Goal: Transaction & Acquisition: Book appointment/travel/reservation

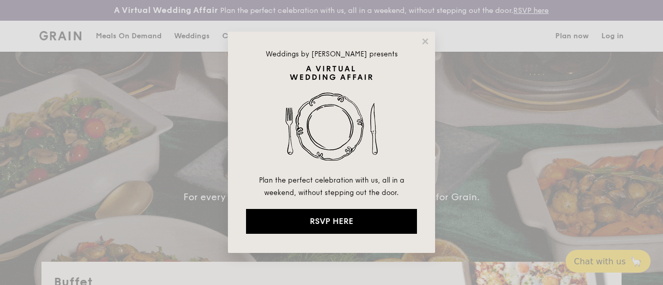
select select
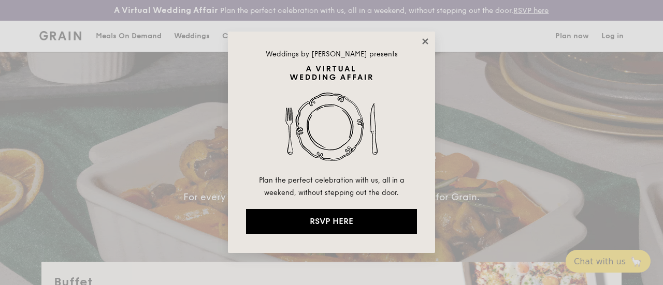
click at [427, 37] on icon at bounding box center [424, 41] width 9 height 9
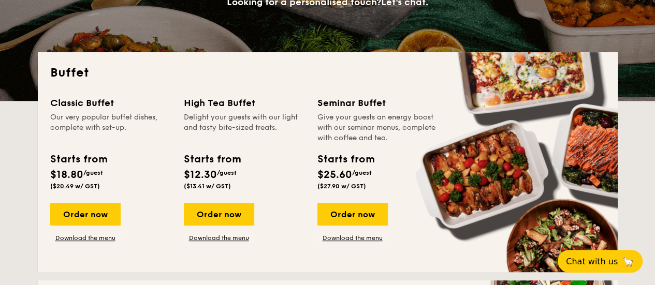
scroll to position [207, 0]
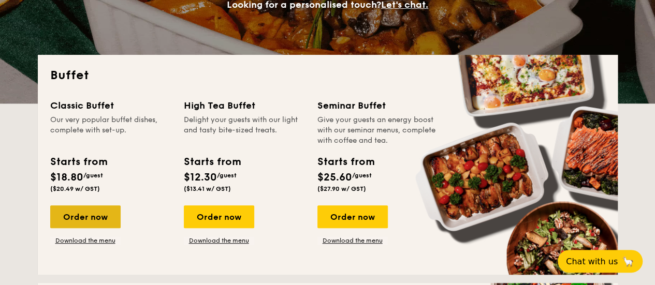
click at [93, 224] on div "Order now" at bounding box center [85, 217] width 70 height 23
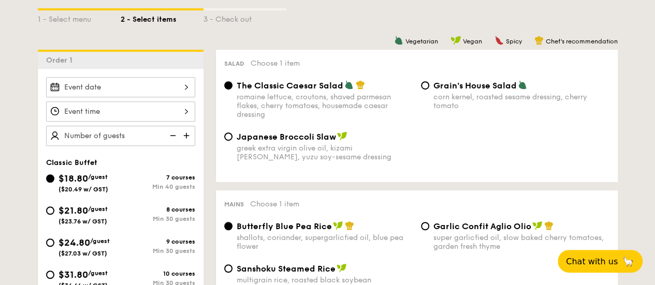
scroll to position [311, 0]
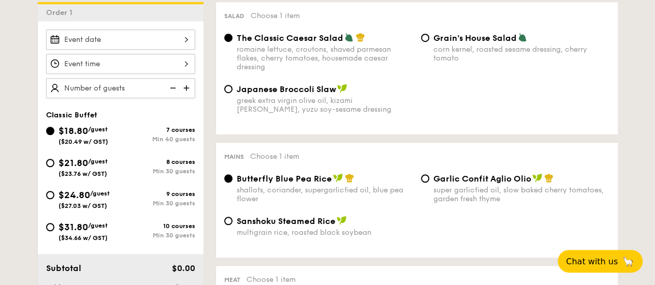
click at [146, 175] on div "Min 30 guests" at bounding box center [158, 171] width 75 height 7
click at [54, 167] on input "$21.80 /guest ($23.76 w/ GST) 8 courses Min 30 guests" at bounding box center [50, 163] width 8 height 8
radio input "true"
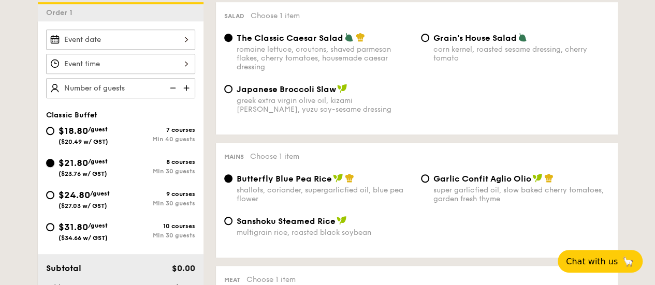
radio input "true"
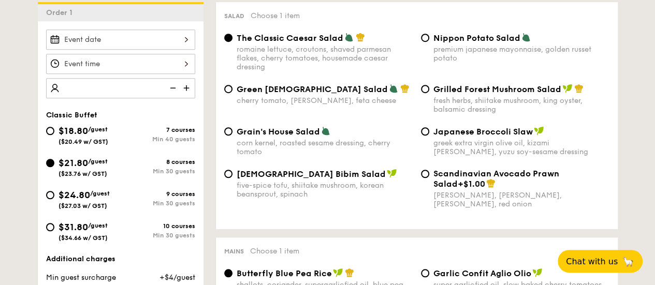
type input "0"
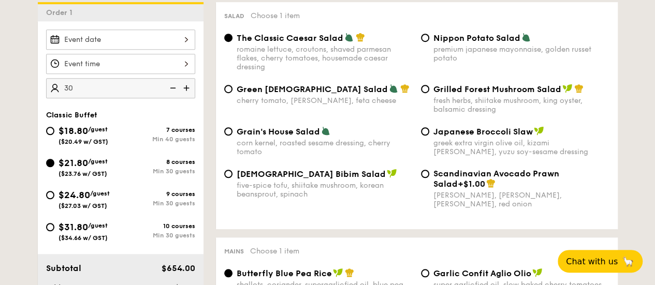
click at [110, 50] on div at bounding box center [120, 40] width 149 height 20
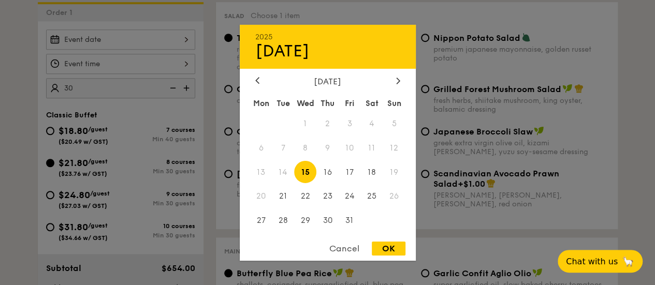
type input "30 guests"
click at [398, 79] on icon at bounding box center [398, 80] width 4 height 7
click at [377, 116] on span "1" at bounding box center [372, 123] width 22 height 22
click at [383, 256] on div "OK" at bounding box center [389, 249] width 34 height 14
type input "[DATE]"
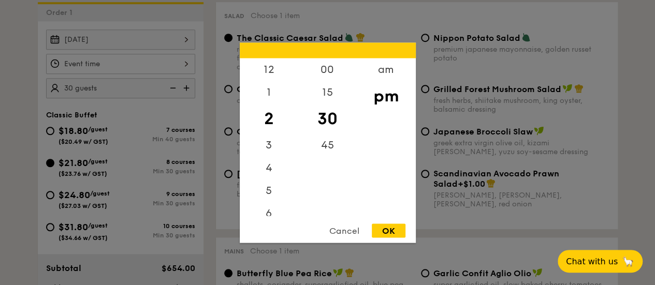
click at [100, 72] on div "12 1 2 3 4 5 6 7 8 9 10 11 00 15 30 45 am pm Cancel OK" at bounding box center [120, 64] width 149 height 20
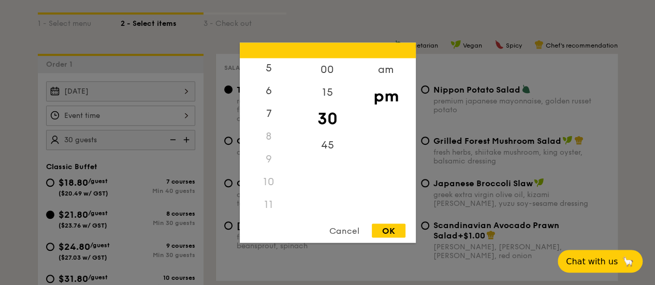
scroll to position [122, 0]
click at [270, 201] on div "11" at bounding box center [269, 205] width 59 height 23
click at [268, 209] on div "11" at bounding box center [269, 205] width 59 height 23
click at [385, 65] on div "am" at bounding box center [386, 73] width 59 height 30
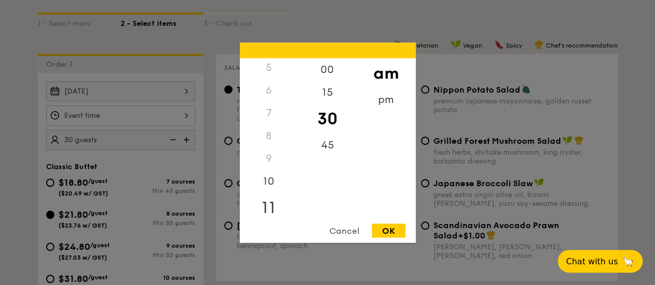
click at [268, 210] on div "11" at bounding box center [269, 208] width 59 height 30
click at [393, 231] on div "OK" at bounding box center [389, 231] width 34 height 14
type input "11:30AM"
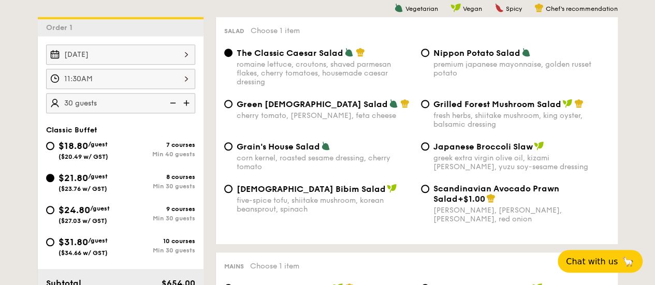
scroll to position [311, 0]
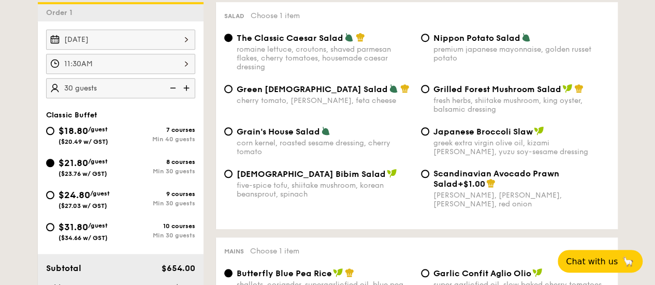
click at [540, 114] on div "fresh herbs, shiitake mushroom, king oyster, balsamic dressing" at bounding box center [521, 105] width 176 height 18
click at [429, 93] on input "Grilled Forest Mushroom Salad fresh herbs, shiitake mushroom, king oyster, bals…" at bounding box center [425, 89] width 8 height 8
radio input "true"
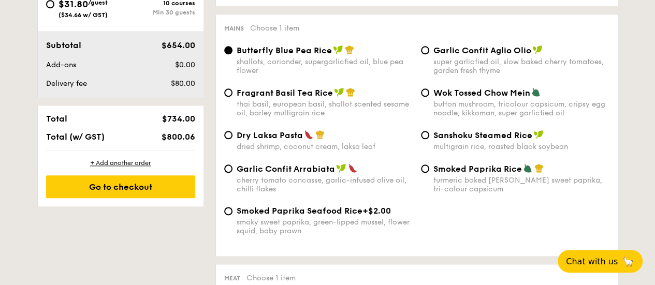
scroll to position [518, 0]
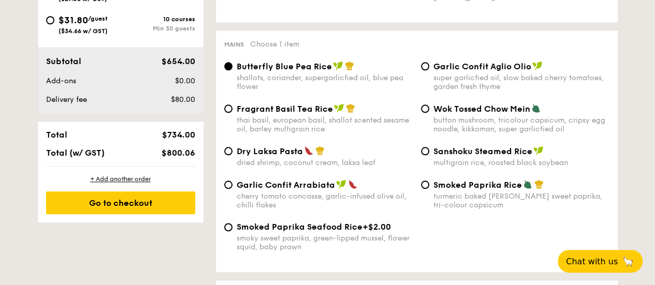
click at [310, 180] on div "Dry Laksa Pasta dried shrimp, coconut cream, laksa leaf Sanshoku Steamed Rice m…" at bounding box center [417, 163] width 394 height 34
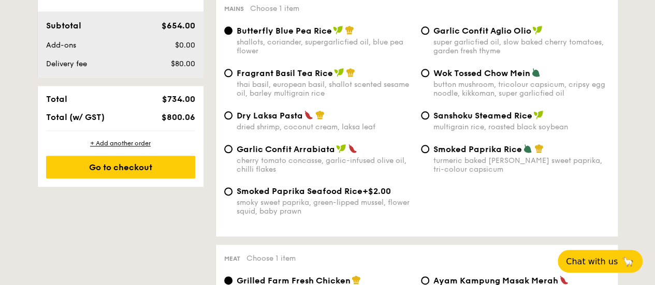
scroll to position [553, 0]
click at [502, 98] on div "button mushroom, tricolour capsicum, cripsy egg noodle, kikkoman, super garlicf…" at bounding box center [521, 90] width 176 height 18
click at [429, 78] on input "Wok Tossed Chow Mein button mushroom, tricolour capsicum, cripsy egg noodle, ki…" at bounding box center [425, 73] width 8 height 8
radio input "true"
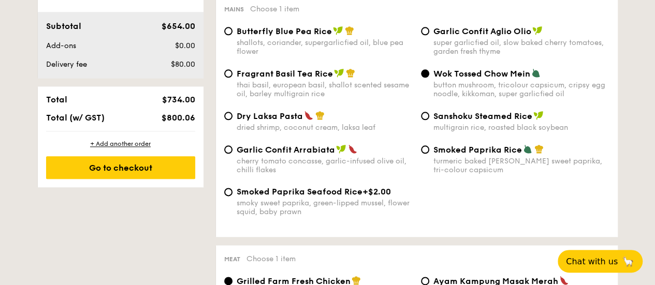
click at [368, 171] on div "cherry tomato concasse, garlic-infused olive oil, chilli flakes" at bounding box center [325, 166] width 176 height 18
click at [232, 154] on input "Garlic Confit Arrabiata cherry tomato concasse, garlic-infused olive oil, chill…" at bounding box center [228, 149] width 8 height 8
radio input "true"
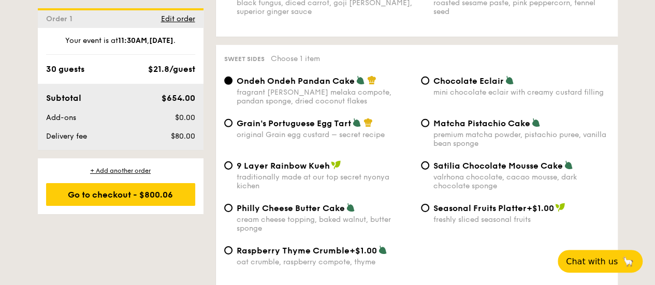
scroll to position [1551, 0]
click at [456, 131] on div "premium matcha powder, pistachio puree, vanilla bean sponge" at bounding box center [521, 139] width 176 height 18
click at [429, 127] on input "Matcha Pistachio Cake premium matcha powder, pistachio puree, vanilla bean spon…" at bounding box center [425, 123] width 8 height 8
radio input "true"
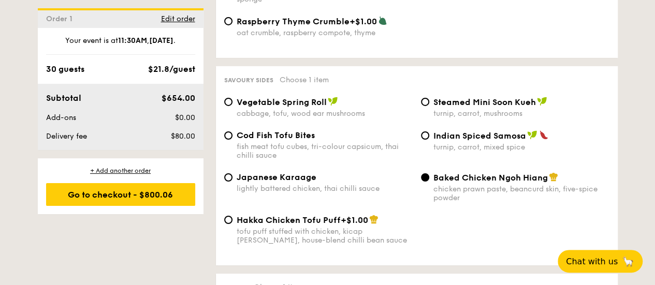
scroll to position [1780, 0]
click at [504, 104] on span "Steamed Mini Soon Kueh" at bounding box center [484, 102] width 103 height 10
click at [429, 104] on input "Steamed Mini Soon Kueh turnip, carrot, mushrooms" at bounding box center [425, 101] width 8 height 8
radio input "true"
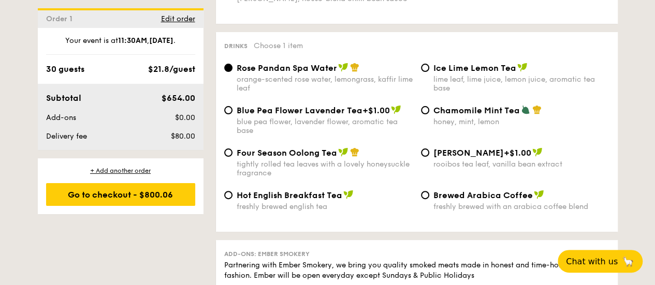
scroll to position [2021, 0]
click at [448, 210] on div "freshly brewed with an arabica coffee blend" at bounding box center [521, 207] width 176 height 9
click at [429, 200] on input "Brewed Arabica Coffee freshly brewed with an arabica coffee blend" at bounding box center [425, 196] width 8 height 8
radio input "true"
click at [483, 167] on div "rooibos tea leaf, vanilla bean extract" at bounding box center [521, 165] width 176 height 9
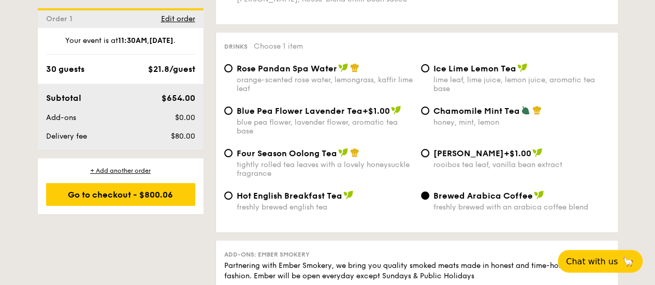
click at [429, 157] on input "Vanilla Rooibos +$1.00 rooibos tea leaf, vanilla bean extract" at bounding box center [425, 153] width 8 height 8
radio input "true"
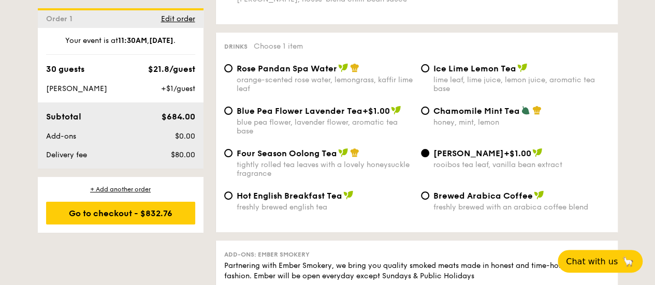
click at [473, 212] on div "freshly brewed with an arabica coffee blend" at bounding box center [521, 207] width 176 height 9
click at [429, 200] on input "Brewed Arabica Coffee freshly brewed with an arabica coffee blend" at bounding box center [425, 196] width 8 height 8
radio input "true"
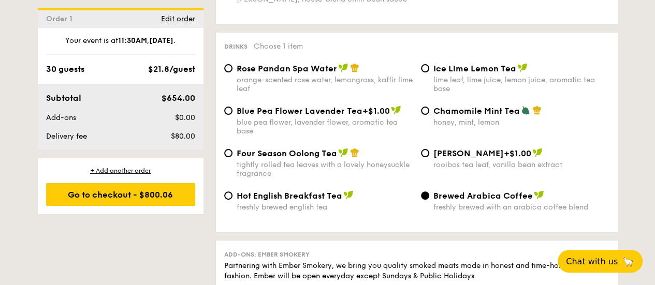
click at [328, 116] on span "Blue Pea Flower Lavender Tea" at bounding box center [300, 111] width 126 height 10
click at [232, 115] on input "Blue Pea Flower Lavender Tea +$1.00 blue pea flower, lavender flower, aromatic …" at bounding box center [228, 111] width 8 height 8
radio input "true"
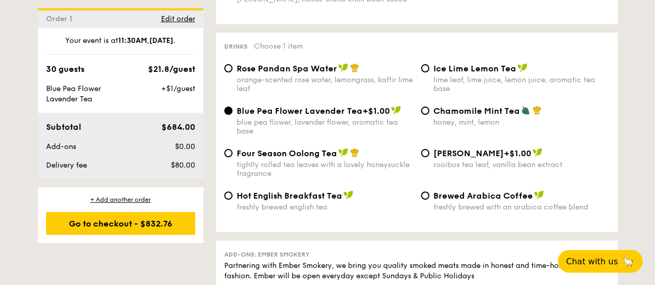
click at [328, 116] on span "Blue Pea Flower Lavender Tea" at bounding box center [300, 111] width 126 height 10
click at [232, 115] on input "Blue Pea Flower Lavender Tea +$1.00 blue pea flower, lavender flower, aromatic …" at bounding box center [228, 111] width 8 height 8
click at [467, 212] on div "freshly brewed with an arabica coffee blend" at bounding box center [521, 207] width 176 height 9
click at [429, 200] on input "Brewed Arabica Coffee freshly brewed with an arabica coffee blend" at bounding box center [425, 196] width 8 height 8
radio input "true"
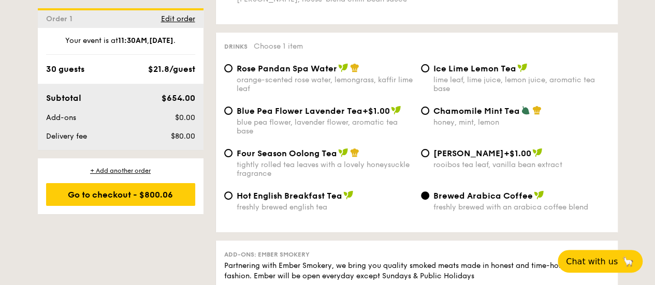
click at [280, 116] on span "Blue Pea Flower Lavender Tea" at bounding box center [300, 111] width 126 height 10
click at [232, 115] on input "Blue Pea Flower Lavender Tea +$1.00 blue pea flower, lavender flower, aromatic …" at bounding box center [228, 111] width 8 height 8
radio input "true"
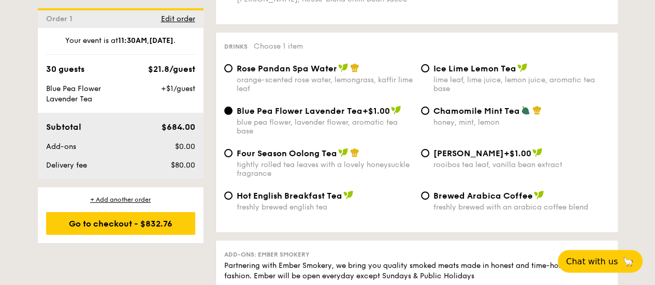
click at [437, 201] on span "Brewed Arabica Coffee" at bounding box center [482, 196] width 99 height 10
click at [429, 200] on input "Brewed Arabica Coffee freshly brewed with an arabica coffee blend" at bounding box center [425, 196] width 8 height 8
radio input "true"
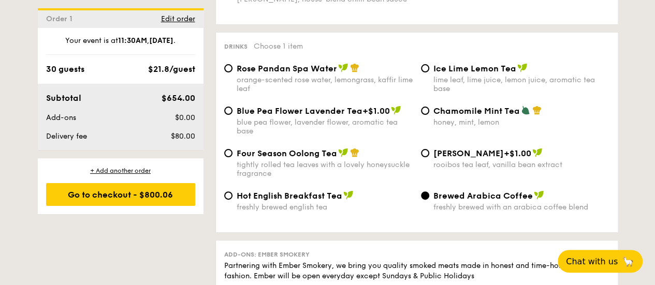
click at [341, 173] on div "tightly rolled tea leaves with a lovely honeysuckle fragrance" at bounding box center [325, 170] width 176 height 18
click at [232, 157] on input "Four Season Oolong Tea tightly rolled tea leaves with a lovely honeysuckle frag…" at bounding box center [228, 153] width 8 height 8
radio input "true"
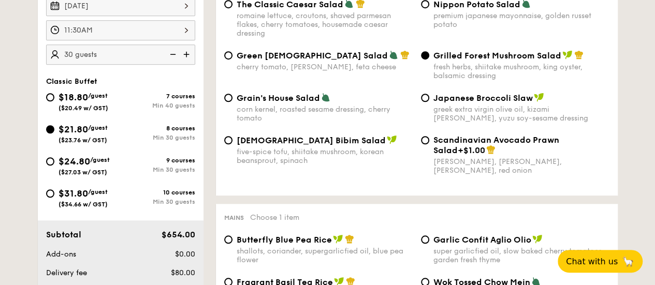
scroll to position [0, 0]
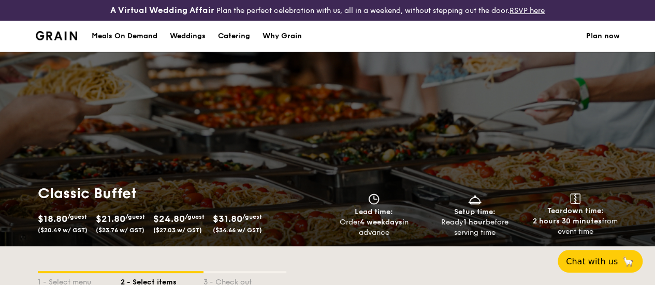
click at [341, 173] on div "Classic Buffet $18.80 /guest ($20.49 w/ GST) $21.80 /guest ($23.76 w/ GST) $24.…" at bounding box center [327, 149] width 655 height 195
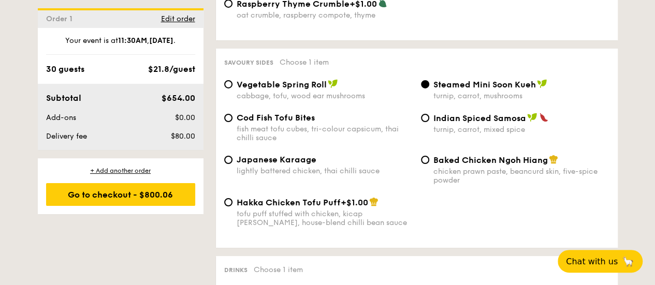
scroll to position [1548, 0]
